Goal: Obtain resource: Obtain resource

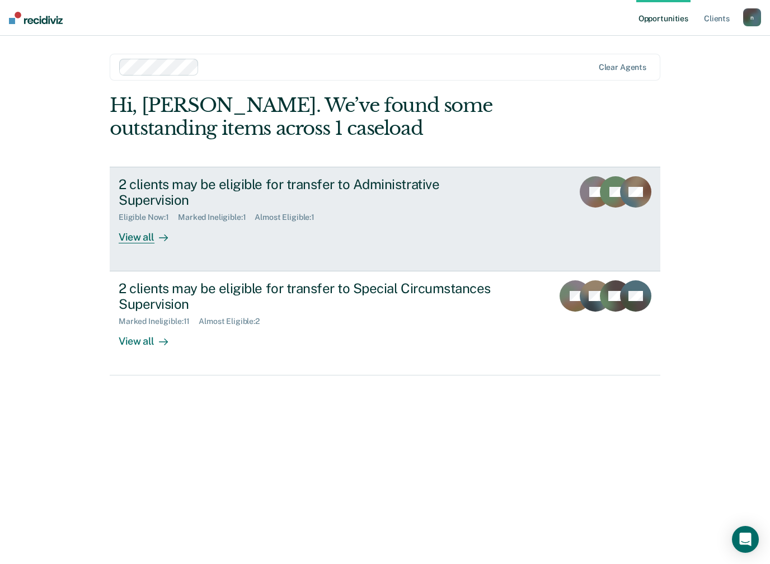
click at [148, 222] on div "View all" at bounding box center [150, 233] width 63 height 22
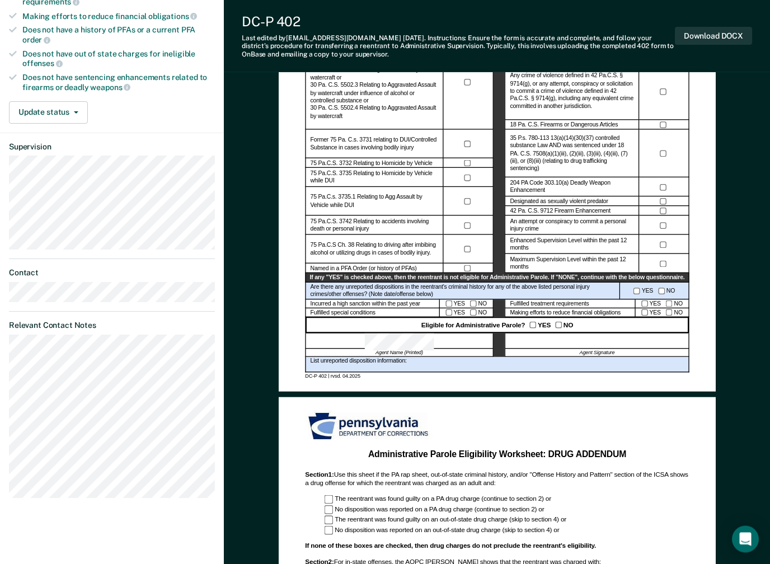
scroll to position [285, 0]
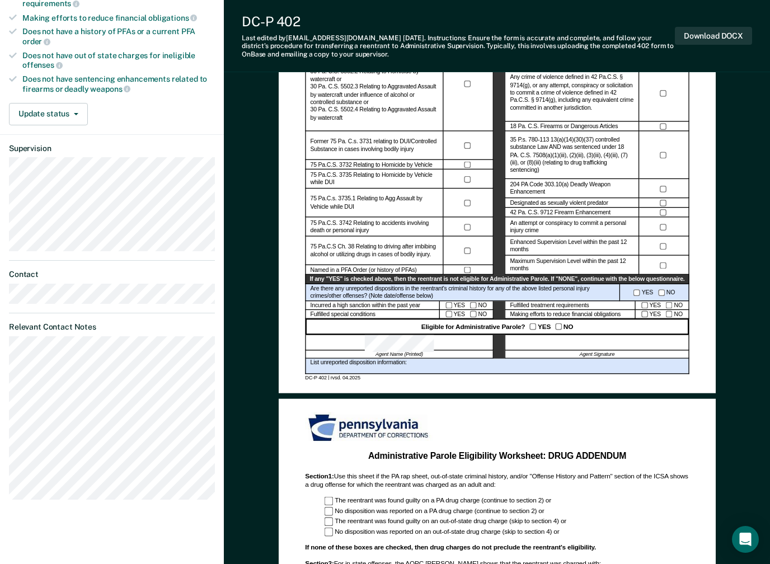
click at [570, 346] on div at bounding box center [597, 343] width 184 height 16
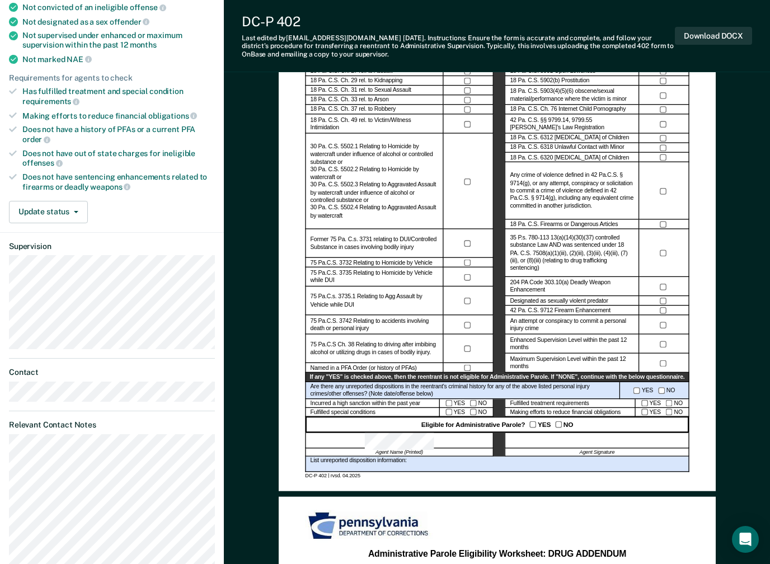
scroll to position [178, 0]
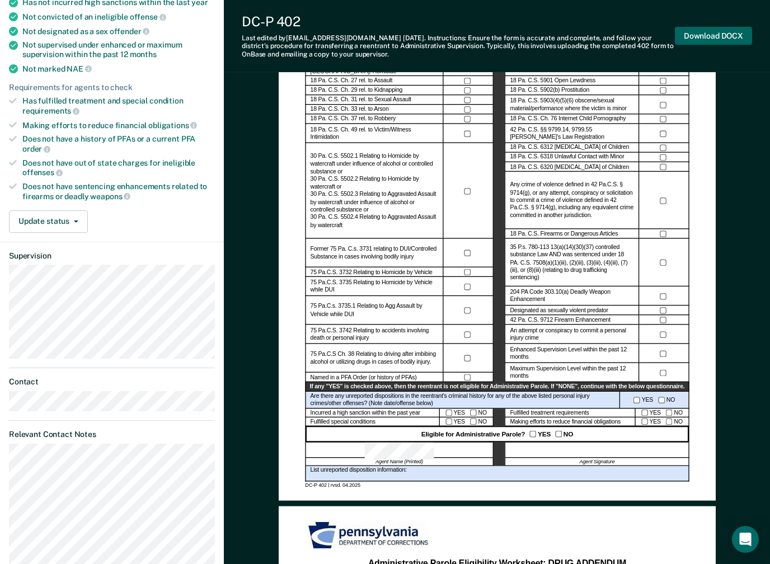
click at [719, 34] on button "Download DOCX" at bounding box center [713, 36] width 77 height 18
